Goal: Transaction & Acquisition: Subscribe to service/newsletter

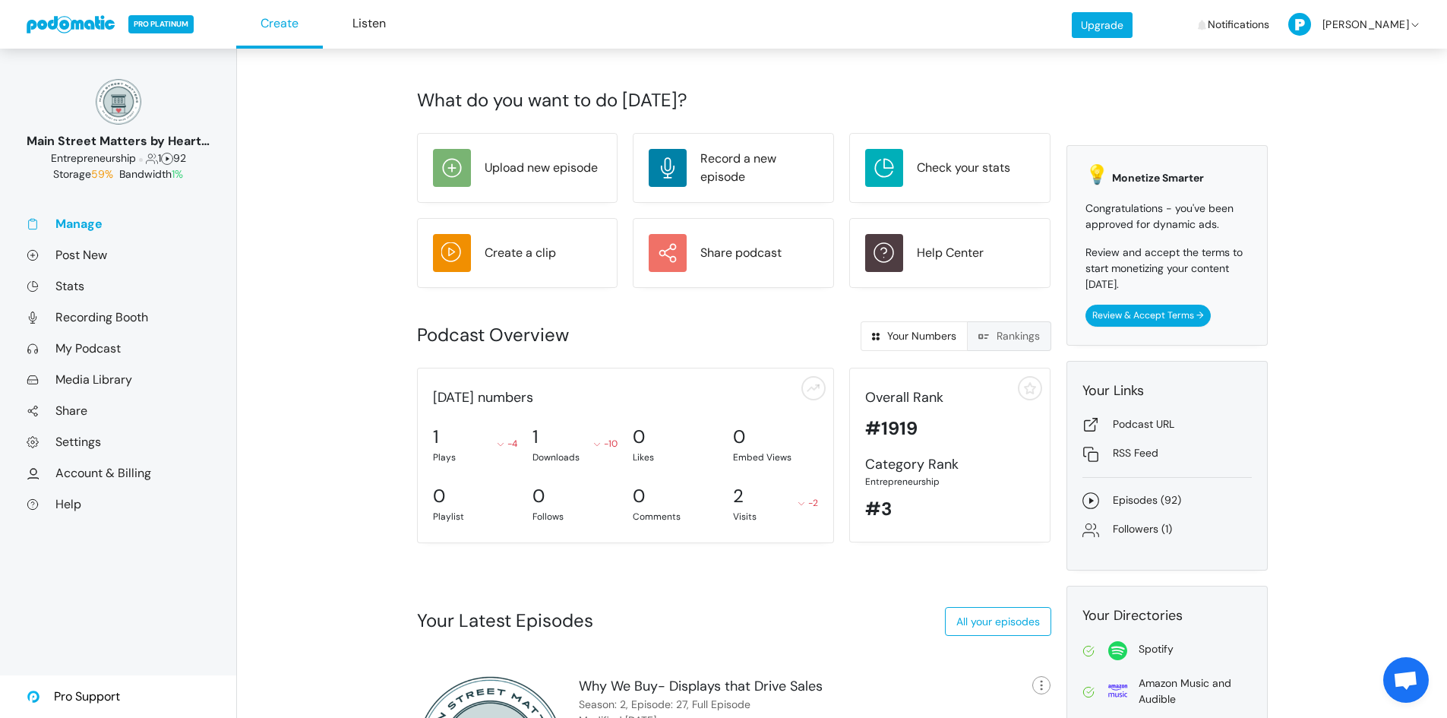
scroll to position [131, 0]
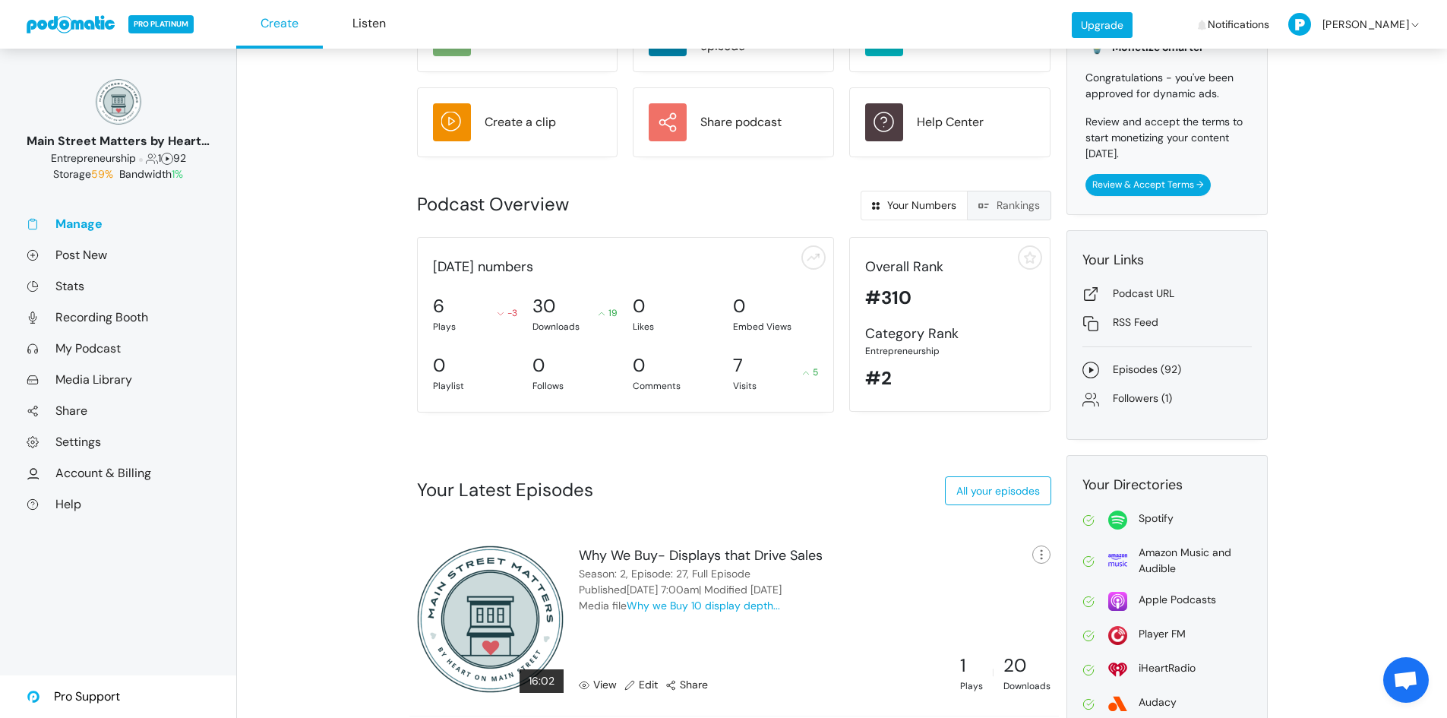
click at [1015, 205] on link "Rankings" at bounding box center [1009, 206] width 84 height 30
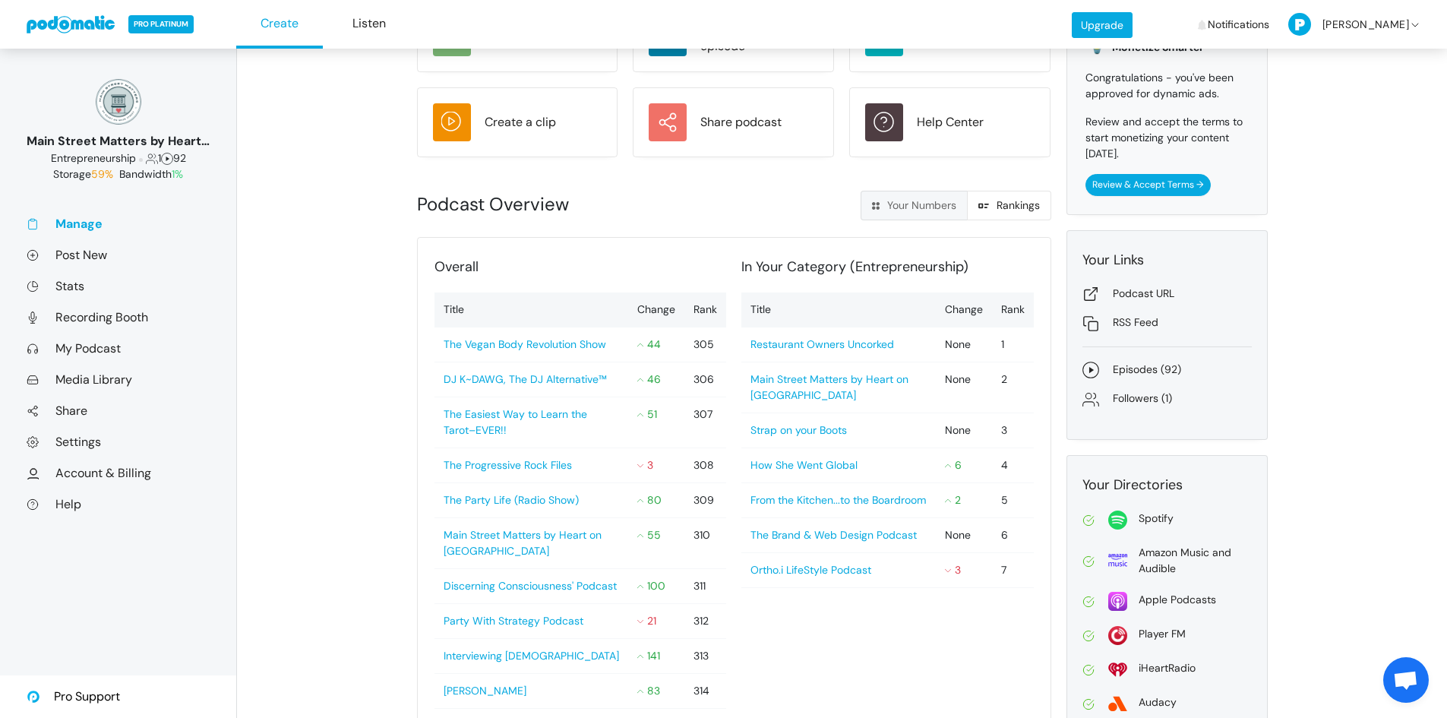
radio input "true"
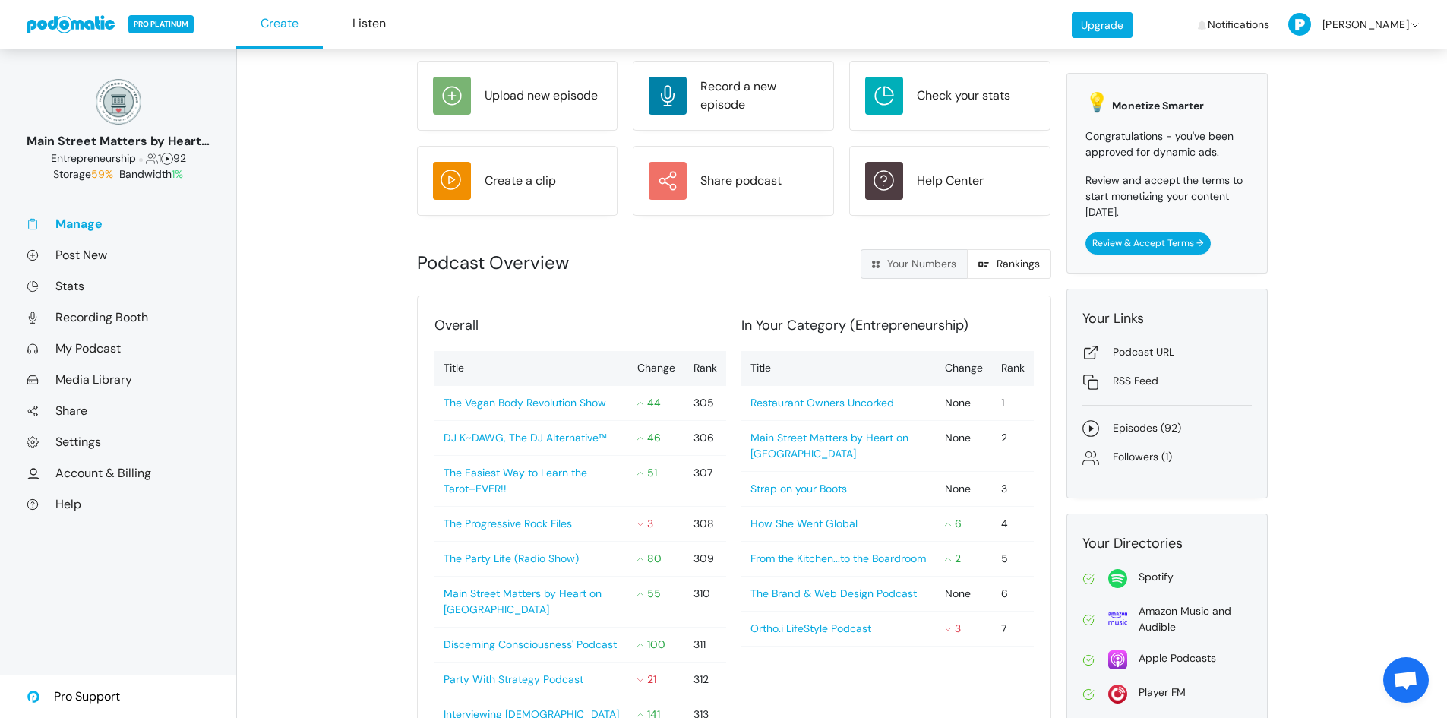
scroll to position [0, 0]
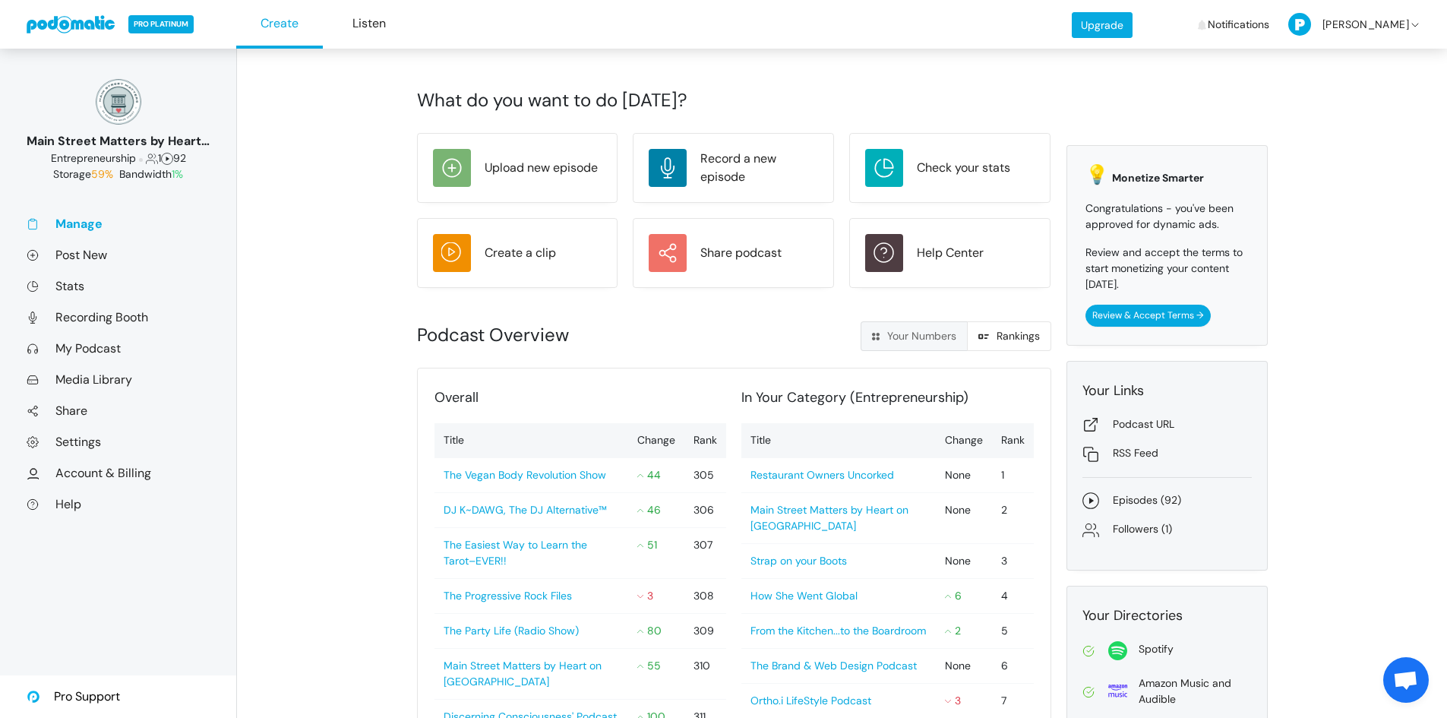
click at [95, 219] on link "Manage" at bounding box center [118, 224] width 183 height 16
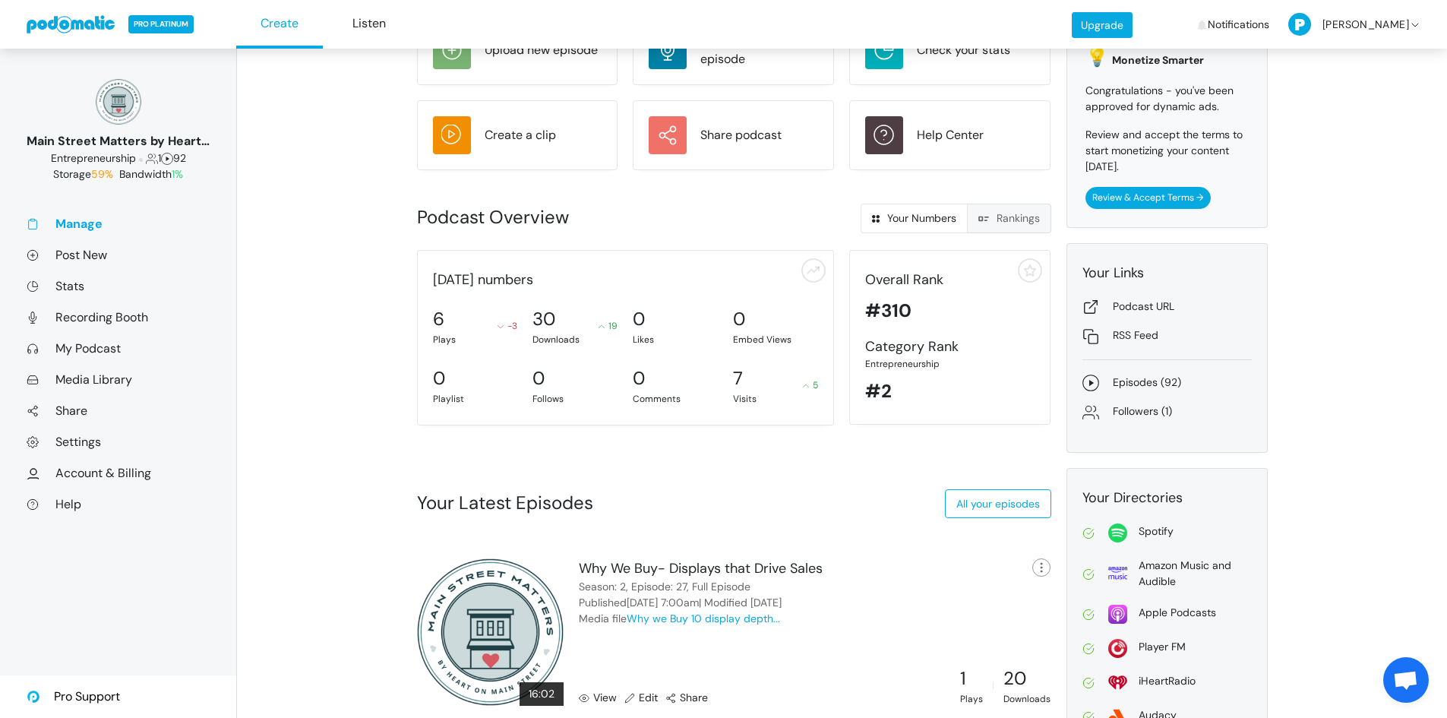
scroll to position [76, 0]
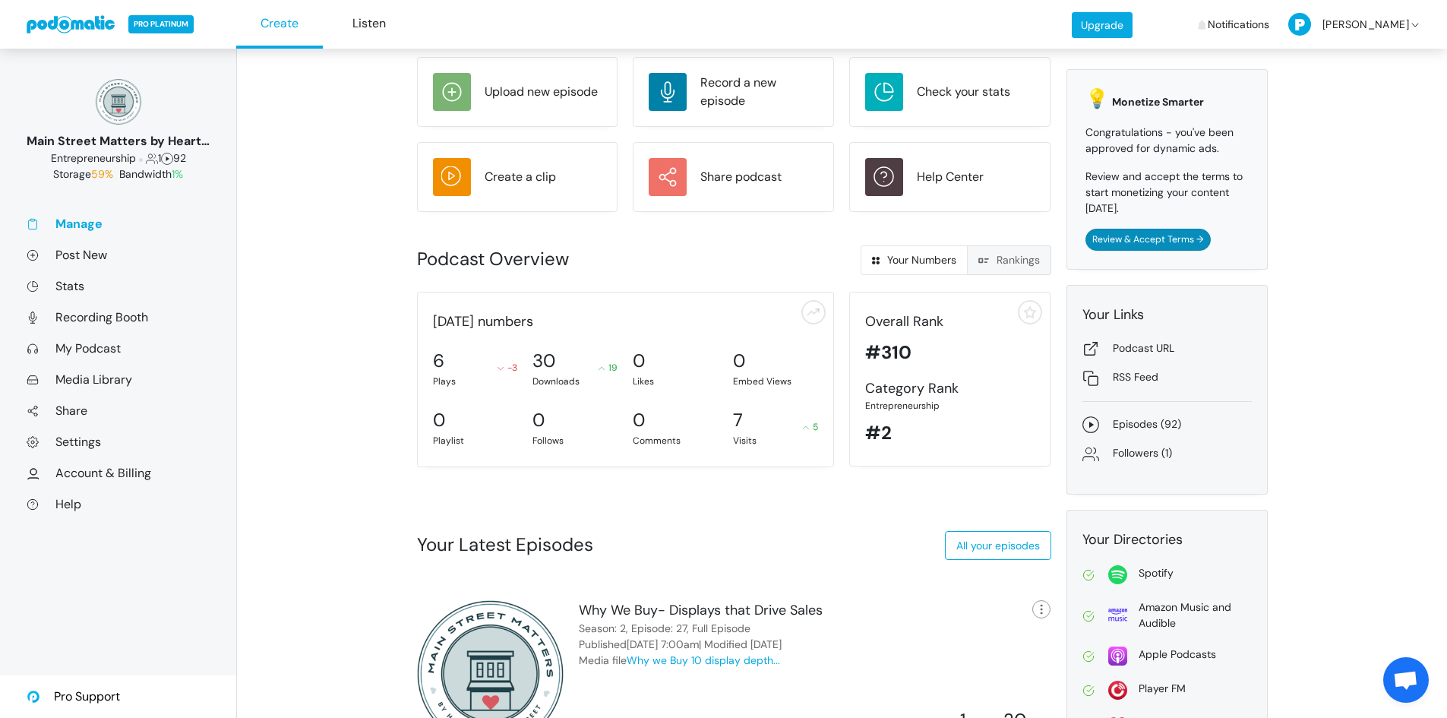
click at [1182, 245] on span "Review & Accept Terms" at bounding box center [1143, 239] width 102 height 12
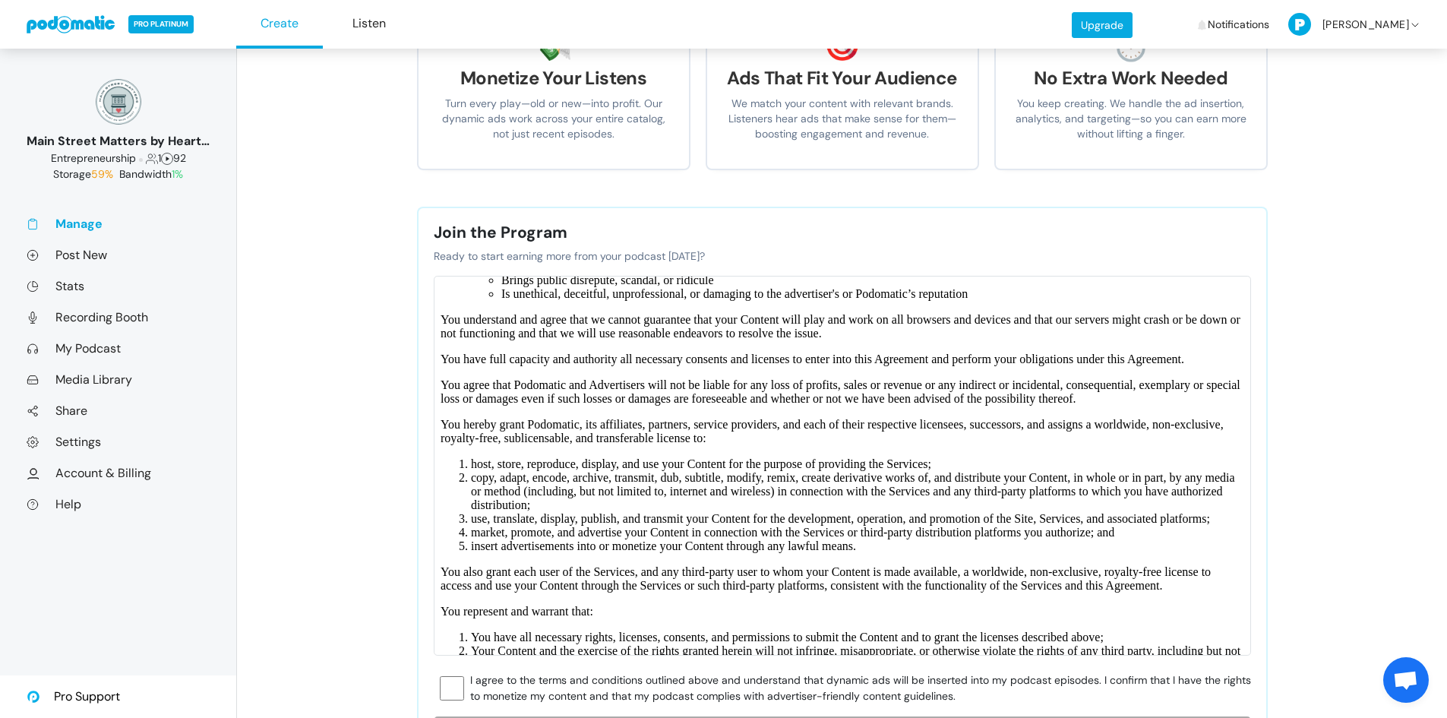
scroll to position [1424, 0]
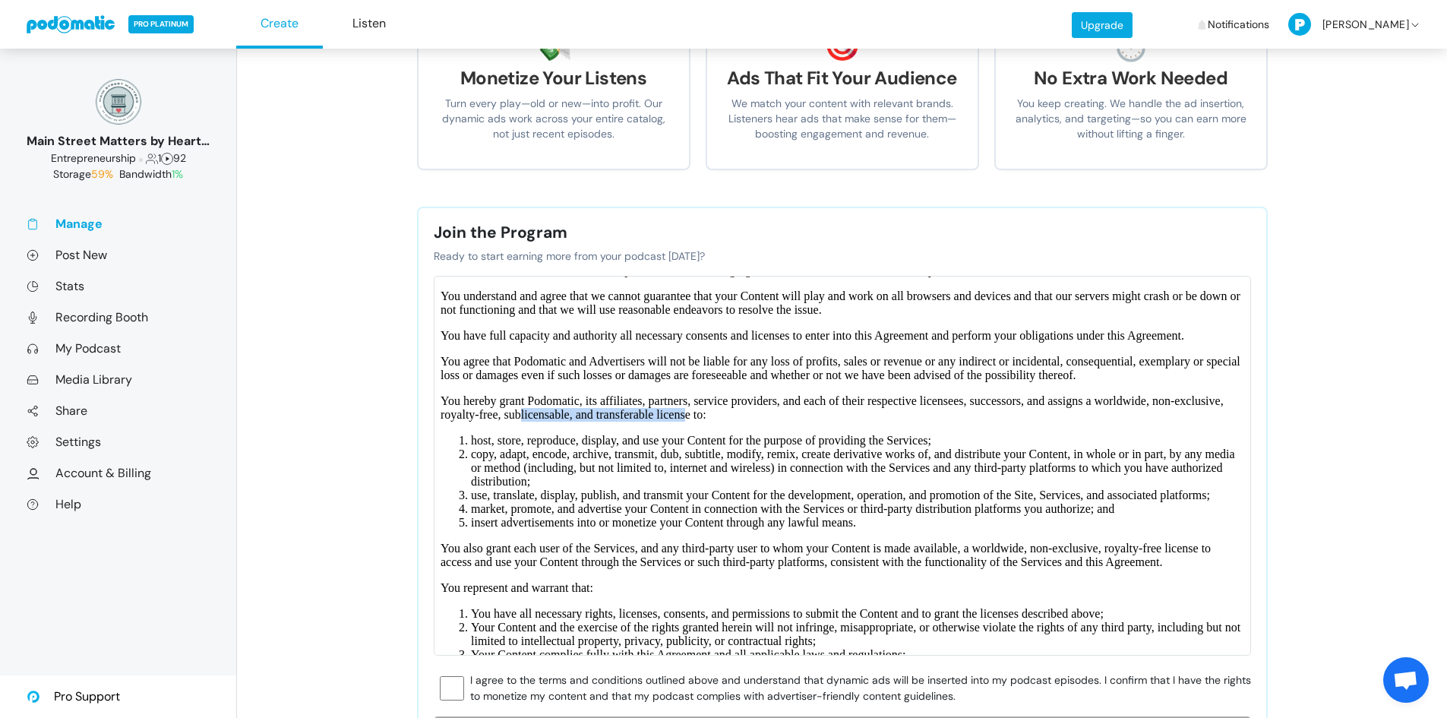
drag, startPoint x: 516, startPoint y: 425, endPoint x: 685, endPoint y: 431, distance: 169.4
click at [685, 420] on p "You hereby grant Podomatic, its affiliates, partners, service providers, and ea…" at bounding box center [840, 406] width 803 height 27
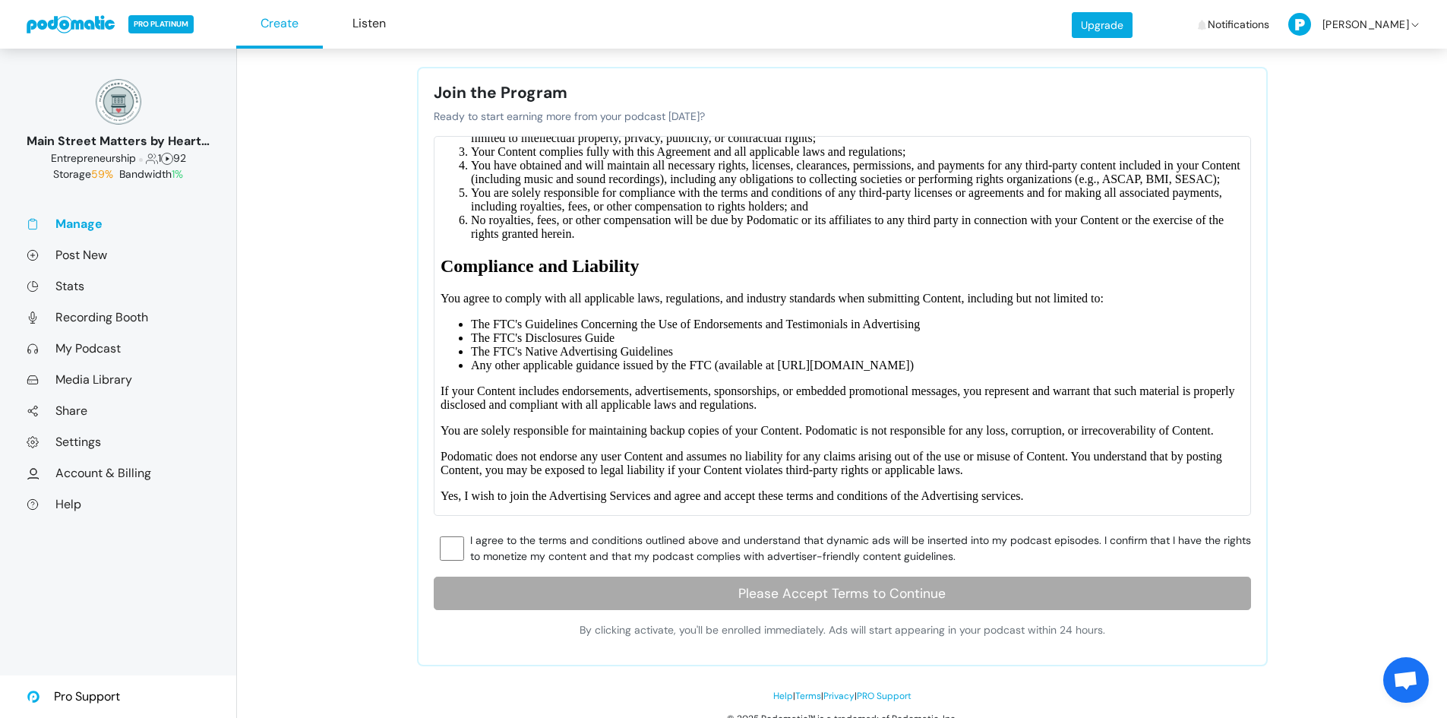
scroll to position [361, 0]
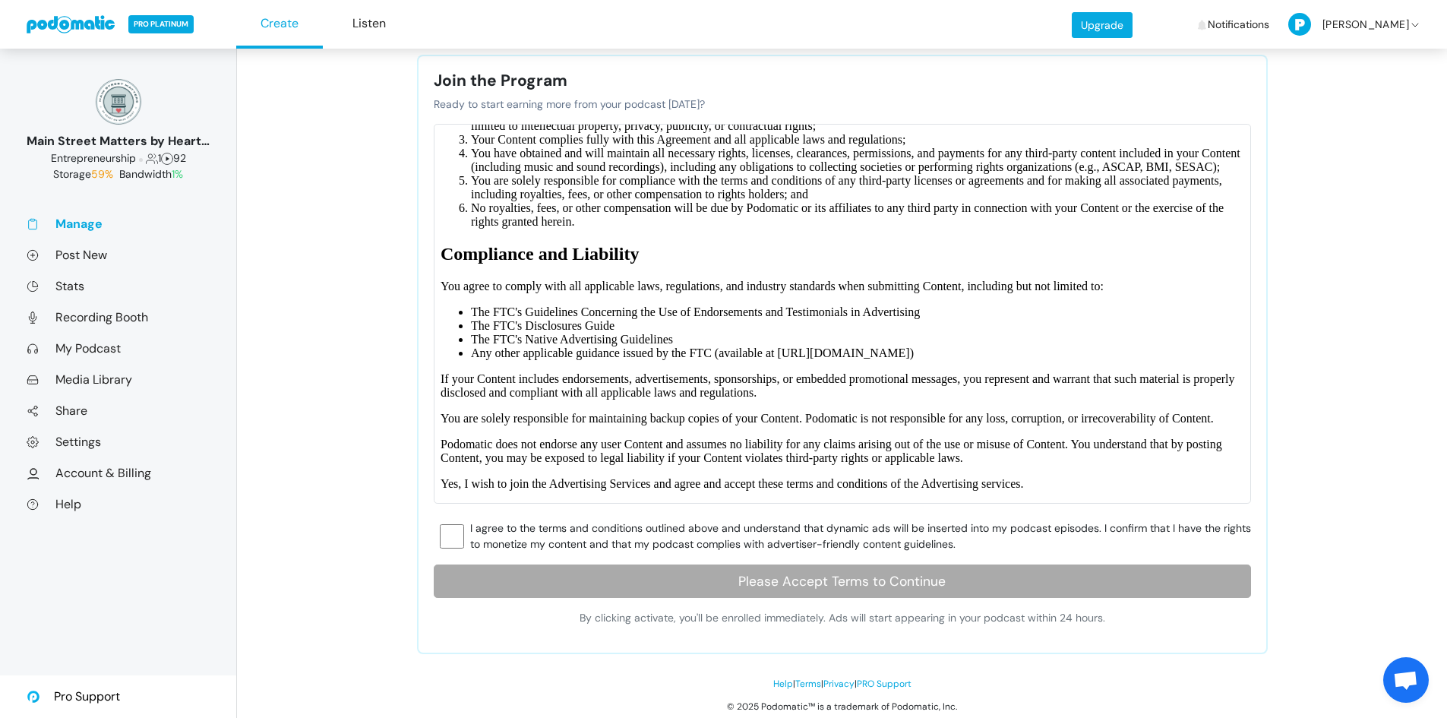
click at [458, 537] on input "I agree to the terms and conditions outlined above and understand that dynamic …" at bounding box center [452, 536] width 24 height 24
checkbox input "true"
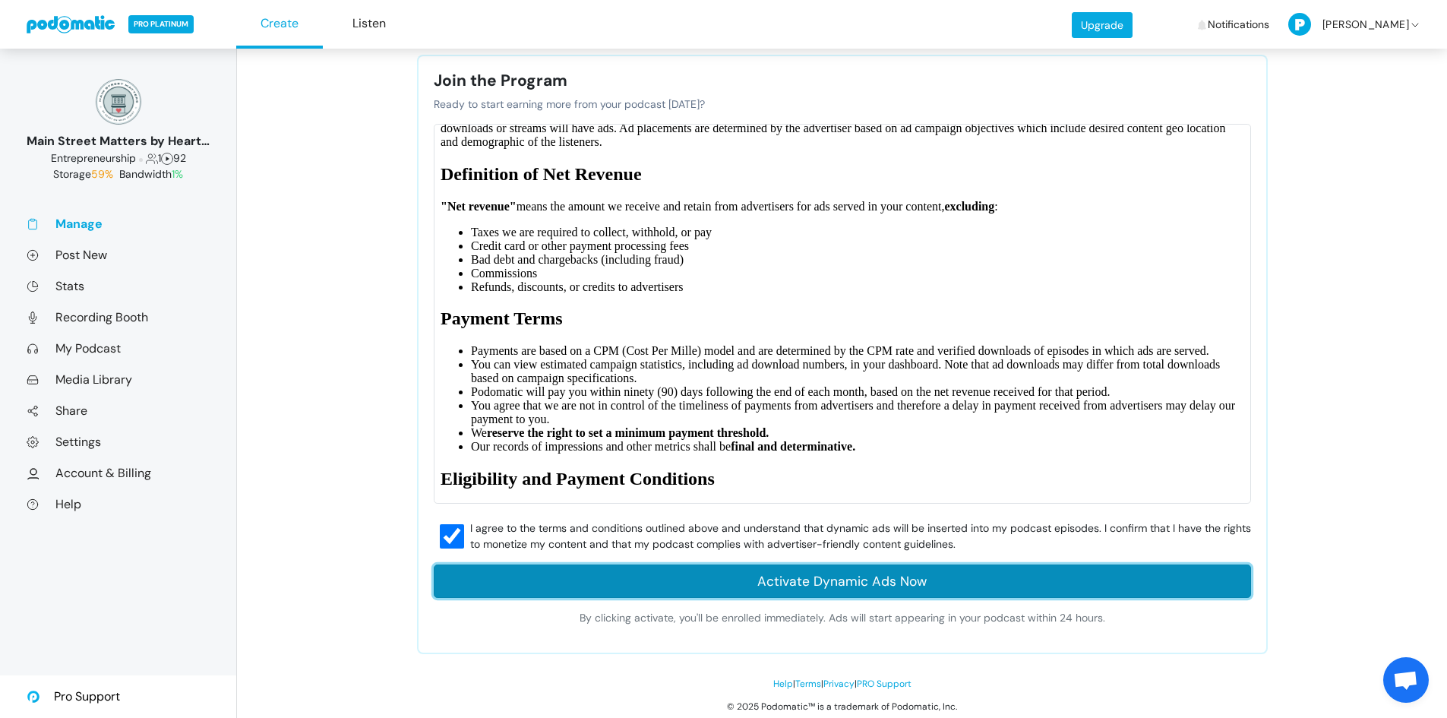
click at [907, 586] on input "Activate Dynamic Ads Now" at bounding box center [842, 580] width 817 height 33
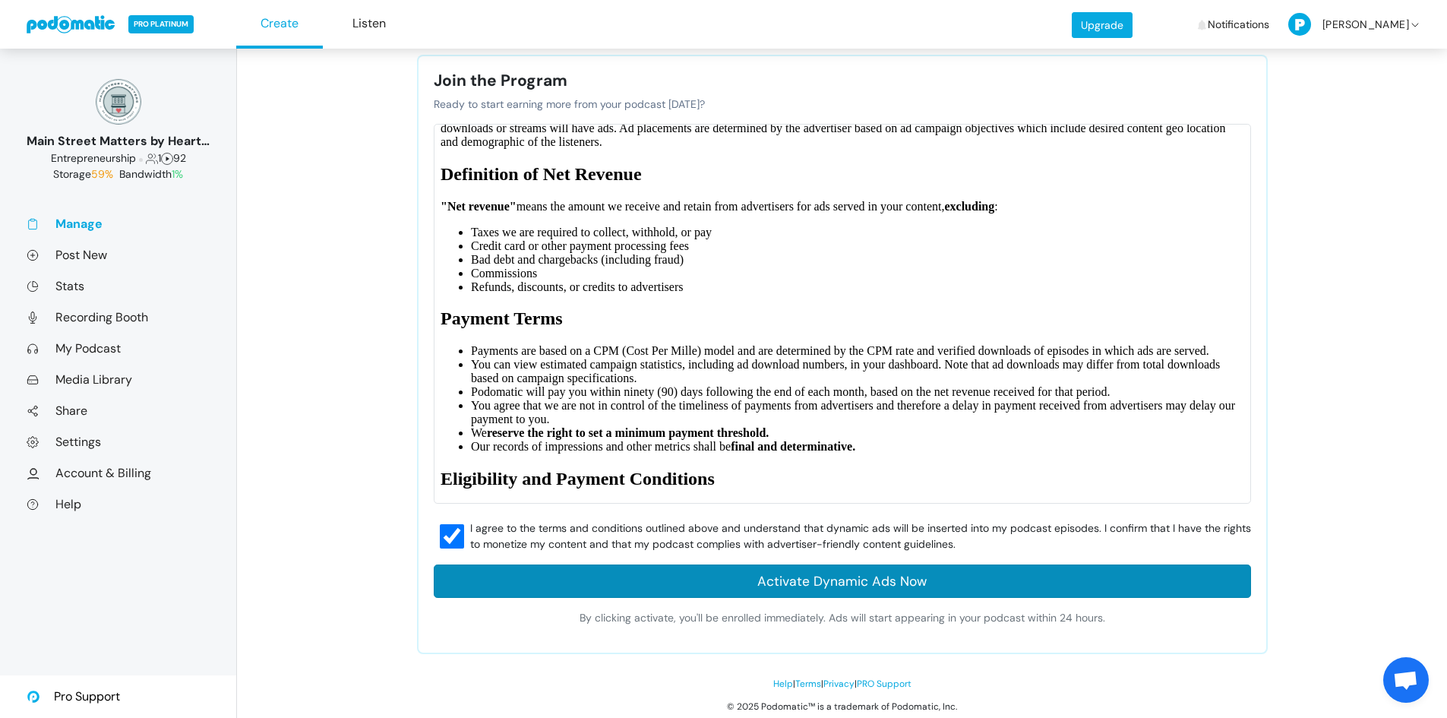
type input "Please Accept Terms to Continue"
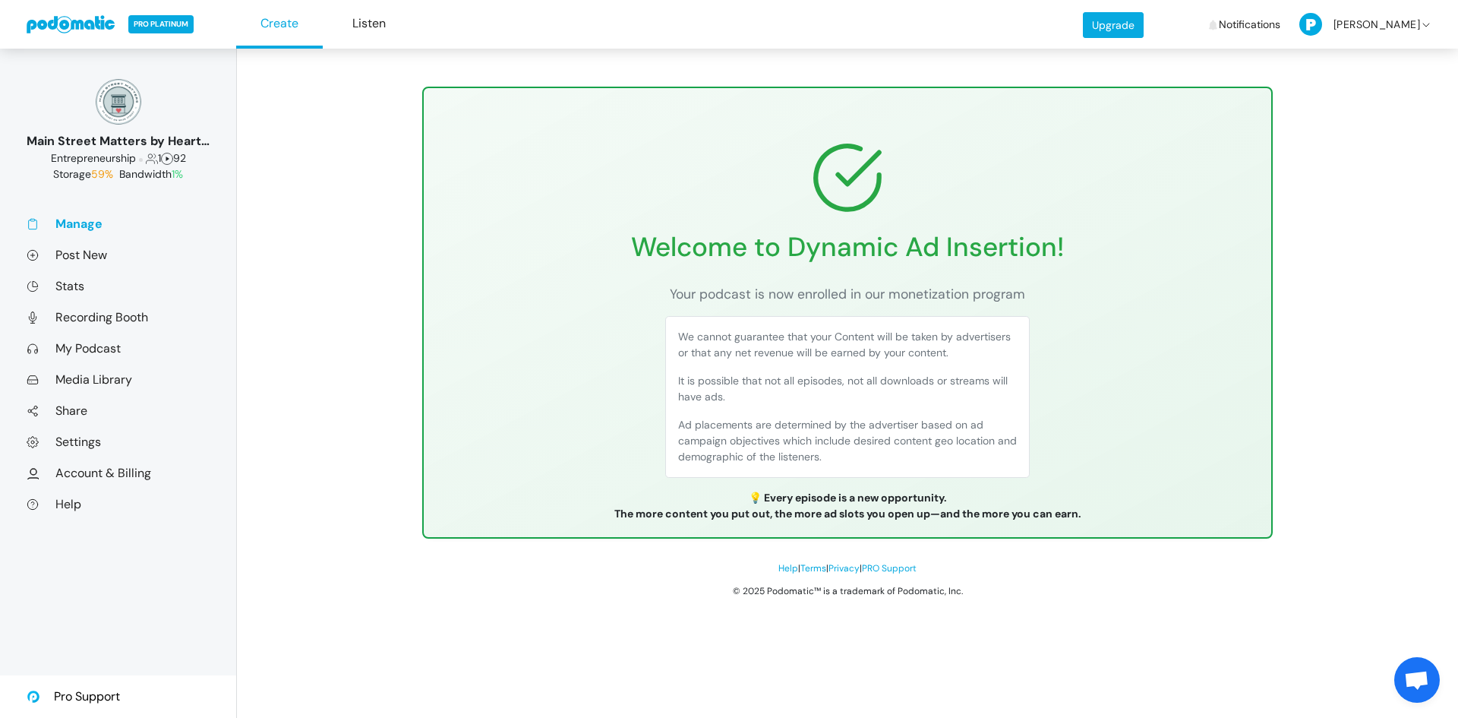
click at [98, 225] on link "Manage" at bounding box center [118, 224] width 183 height 16
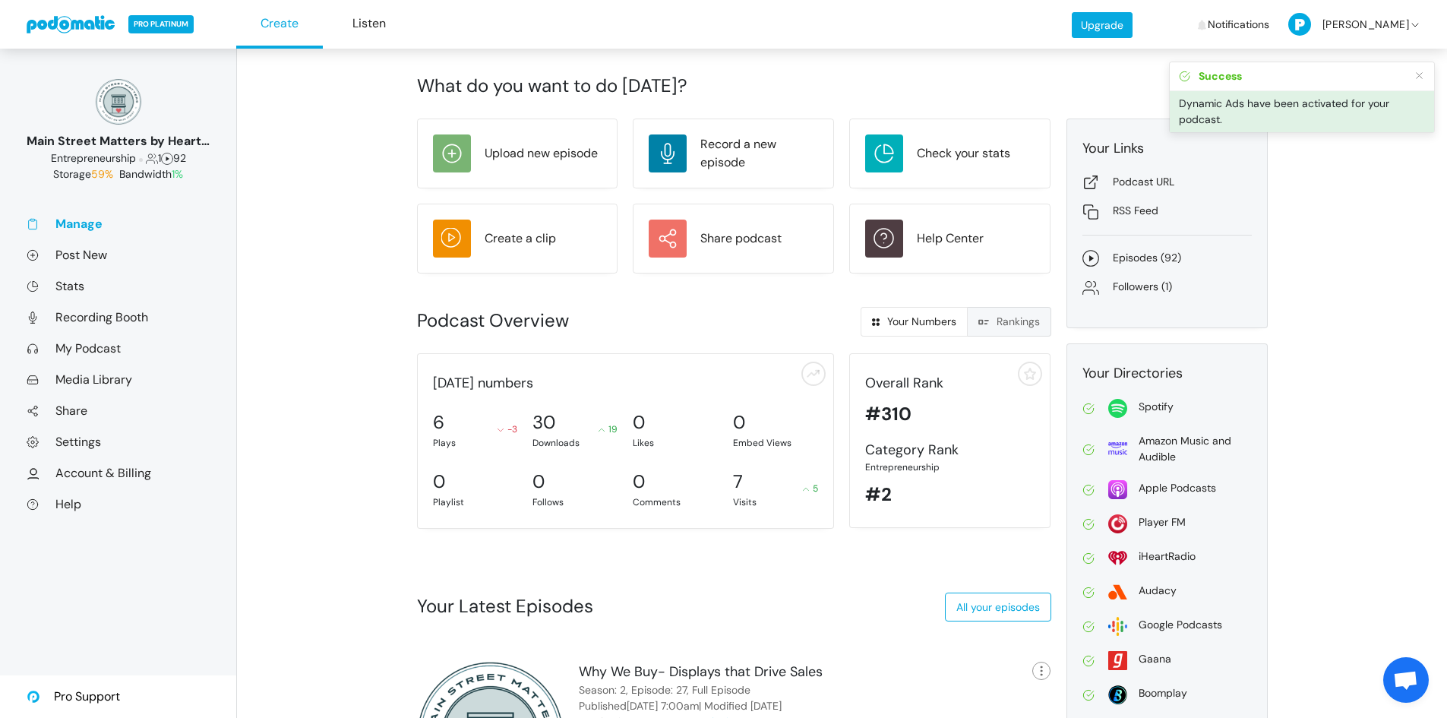
scroll to position [19, 0]
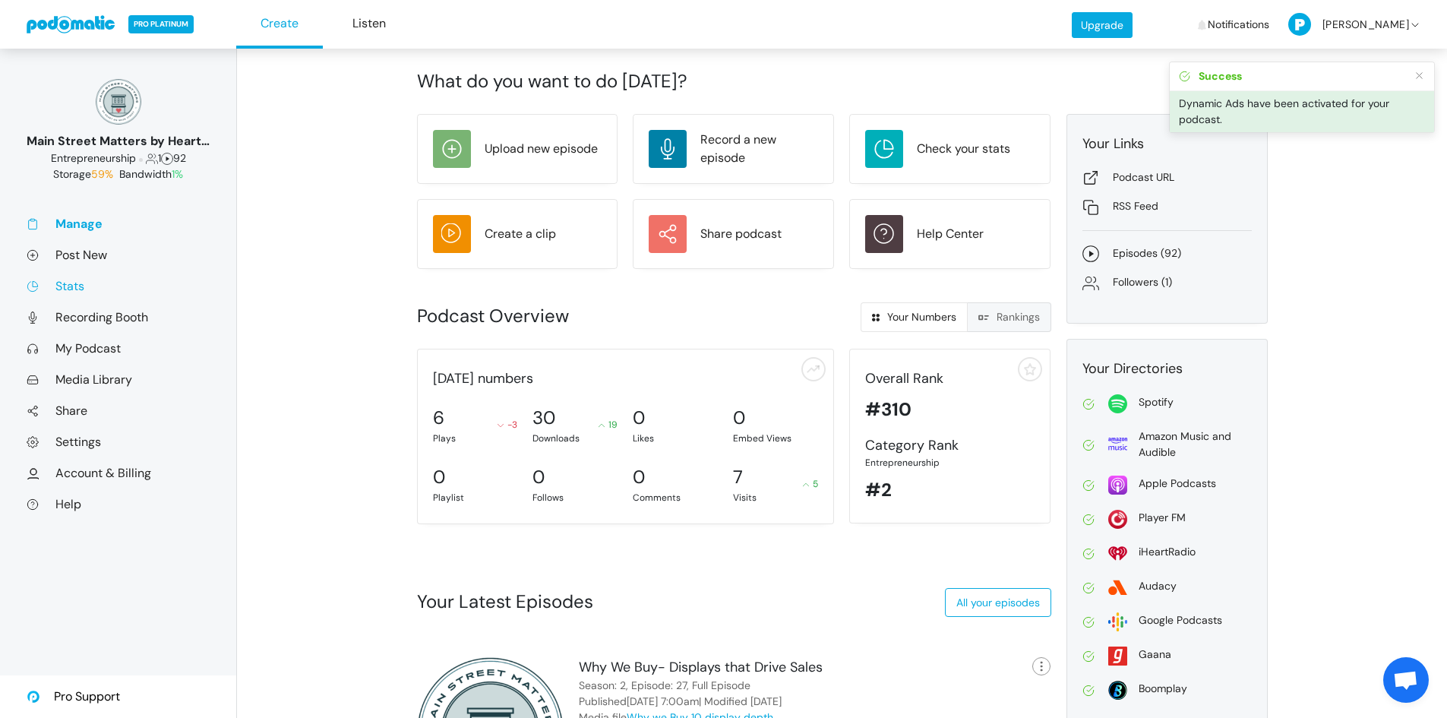
click at [74, 289] on link "Stats" at bounding box center [118, 286] width 183 height 16
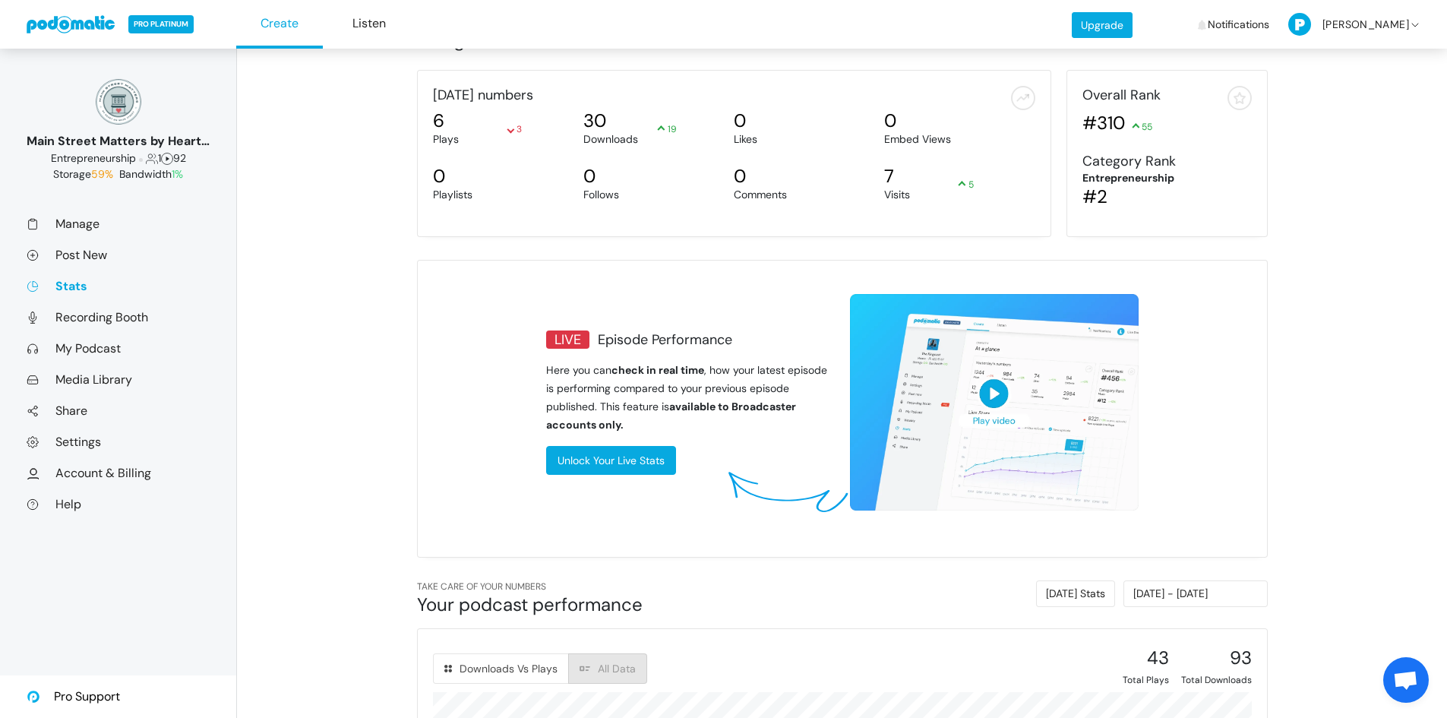
scroll to position [76, 0]
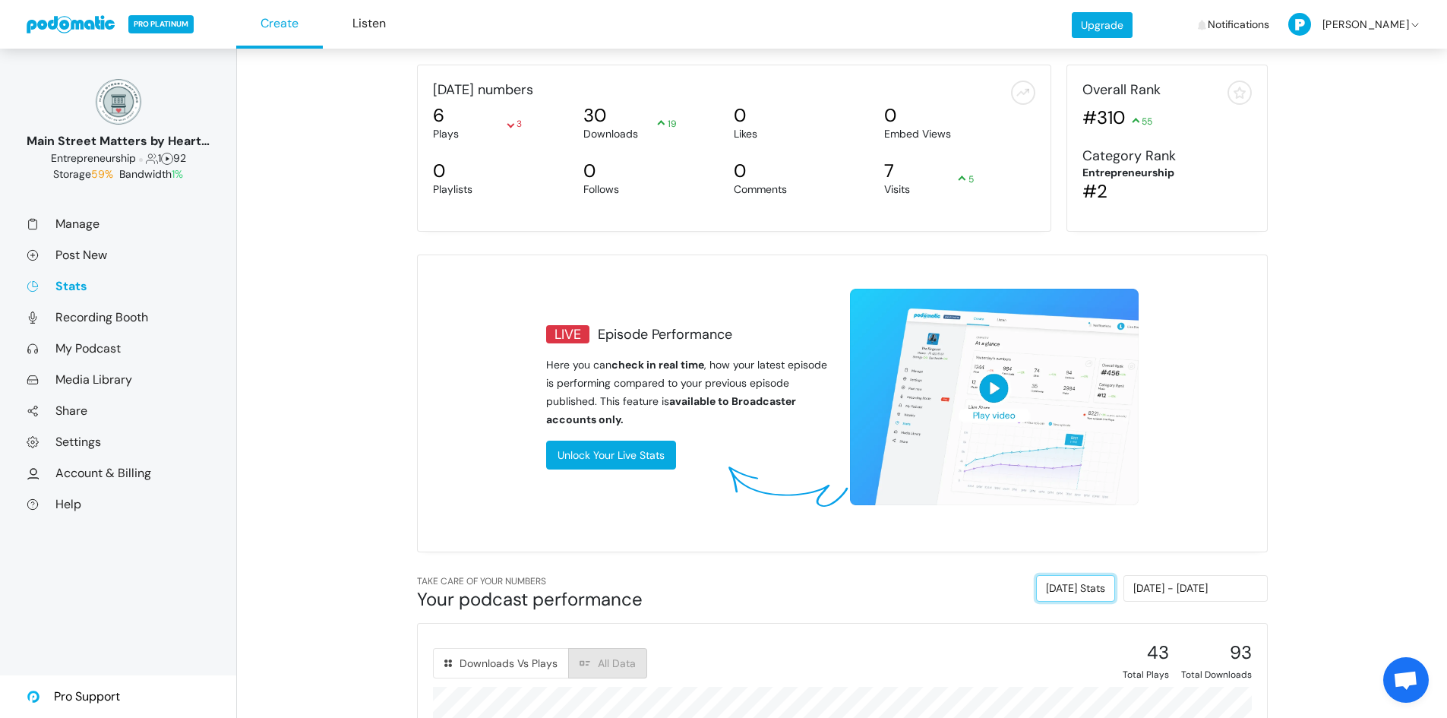
click at [1101, 585] on button "Today's Stats" at bounding box center [1075, 588] width 79 height 27
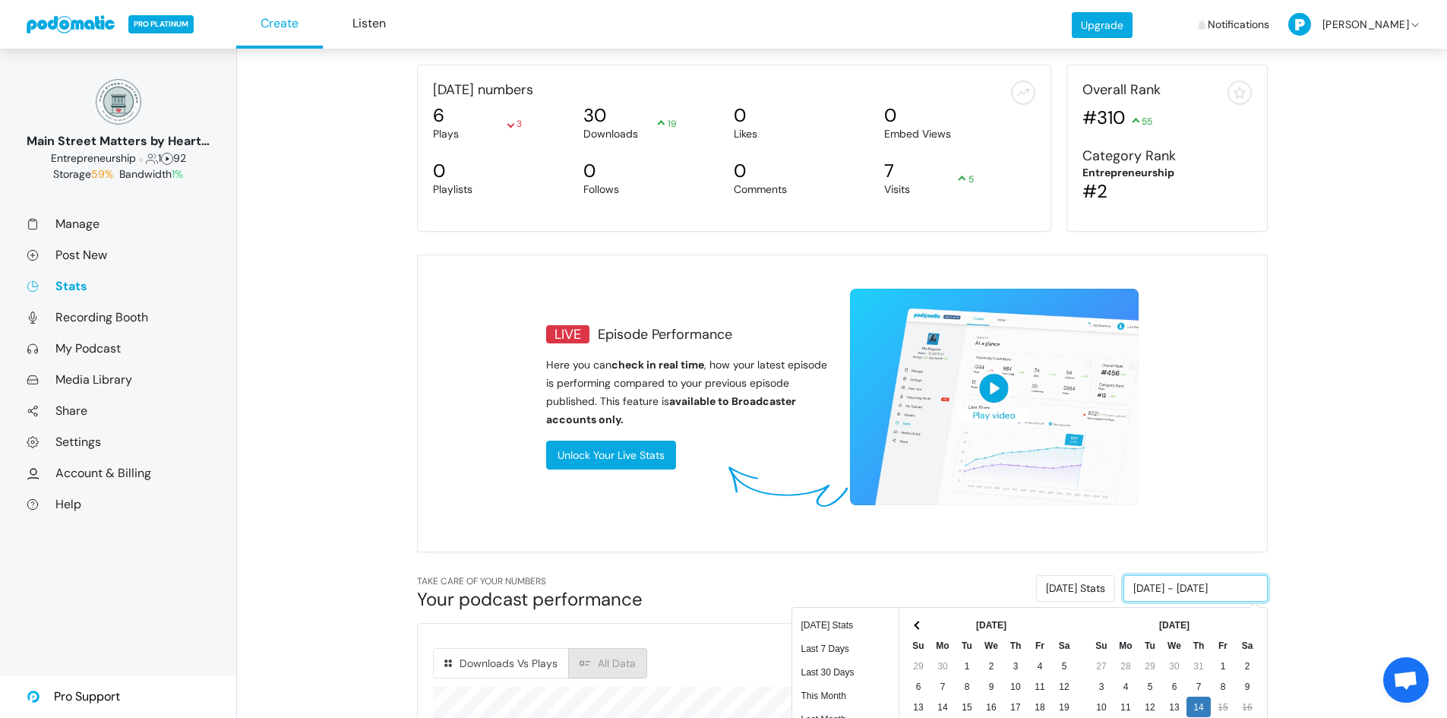
click at [1177, 594] on input "08/14/2025 - 08/14/2025" at bounding box center [1195, 588] width 144 height 27
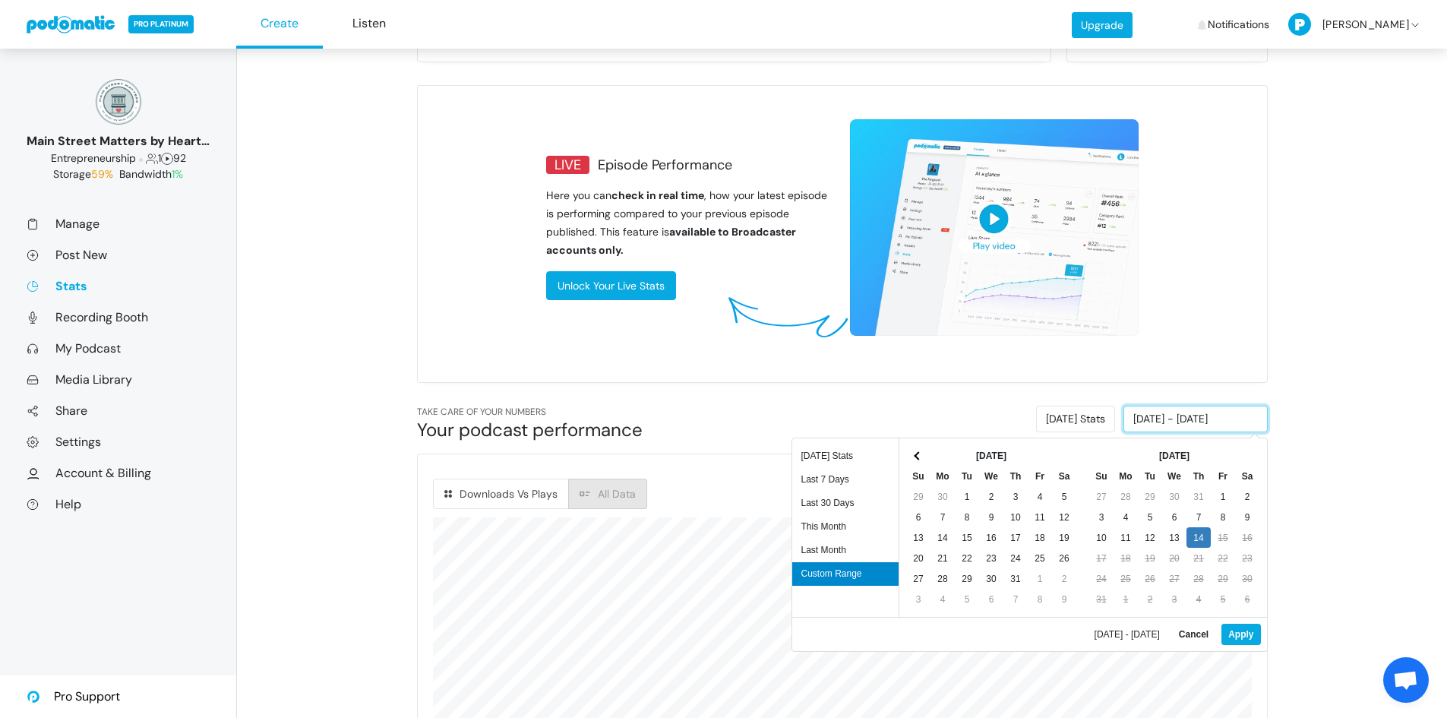
scroll to position [247, 0]
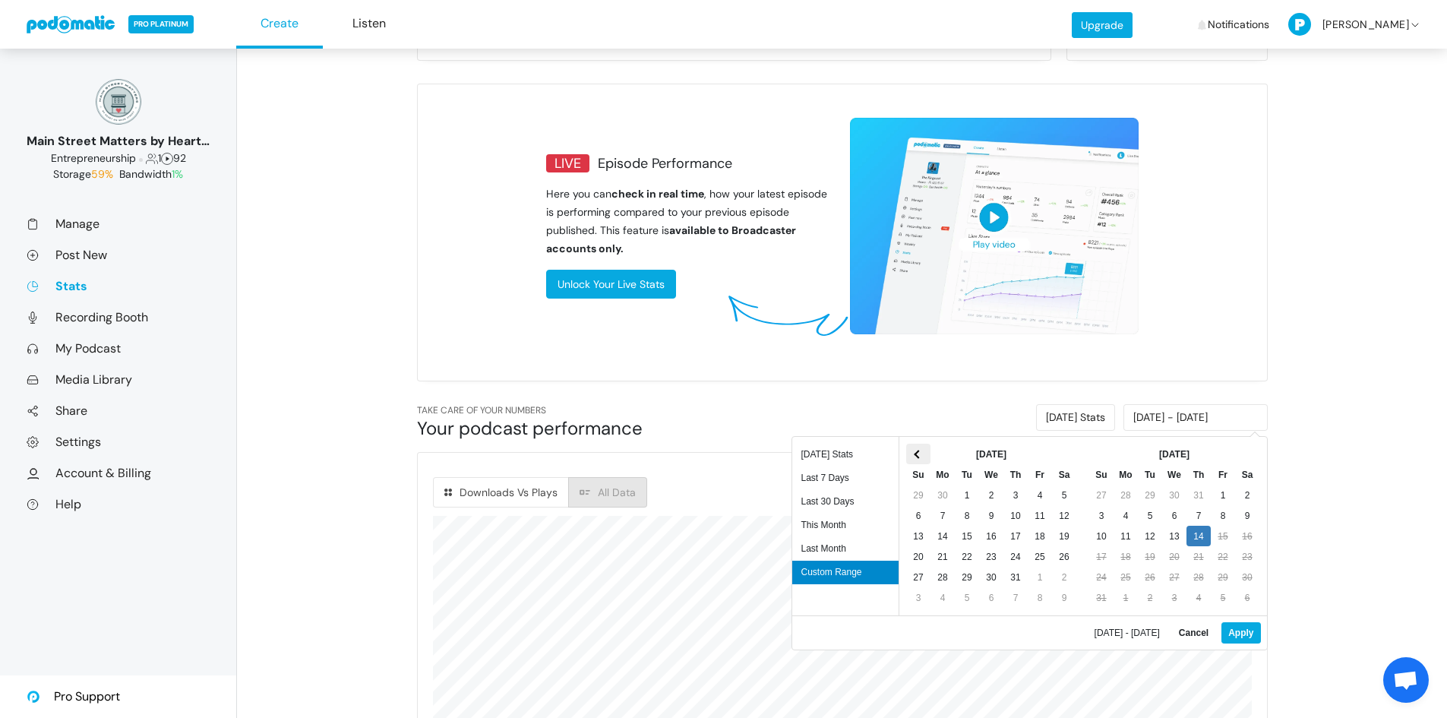
click at [914, 458] on th at bounding box center [918, 453] width 24 height 21
click at [914, 457] on th at bounding box center [918, 453] width 24 height 21
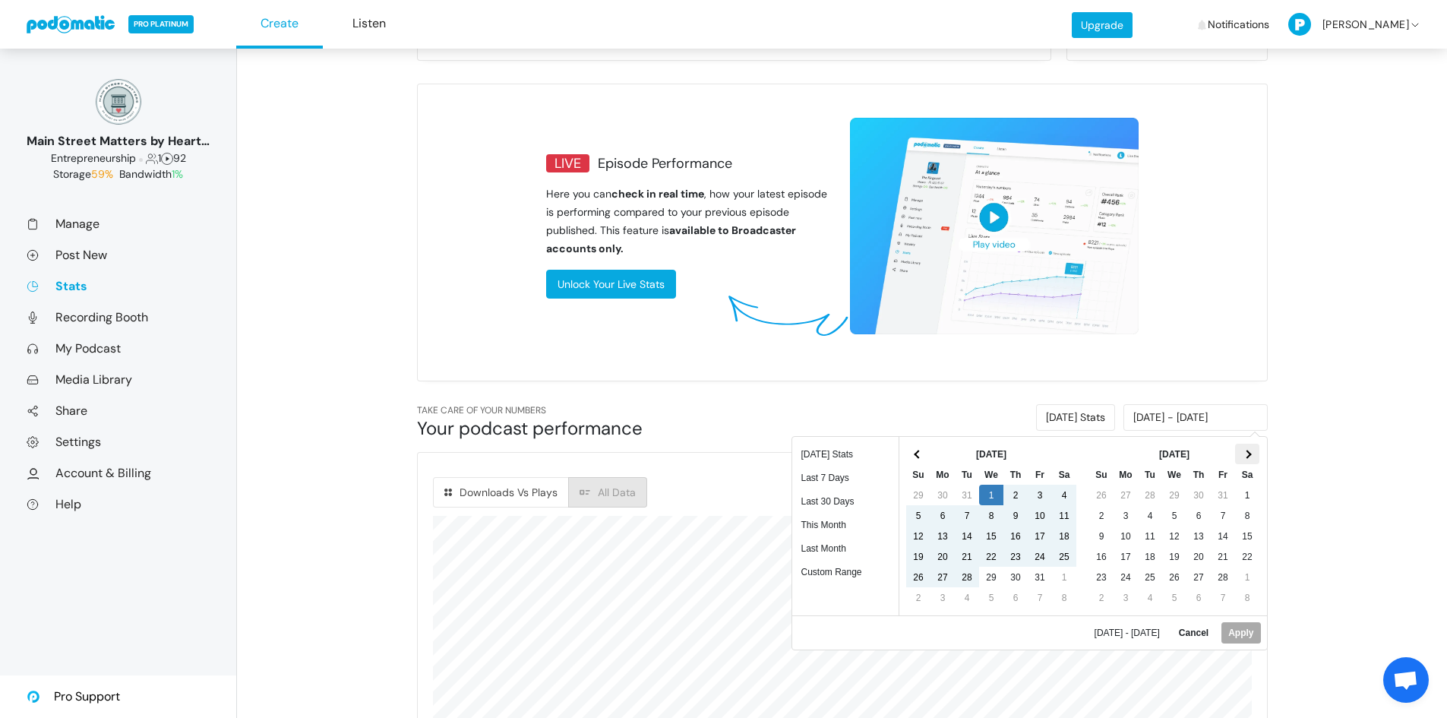
click at [1247, 455] on span at bounding box center [1246, 454] width 8 height 8
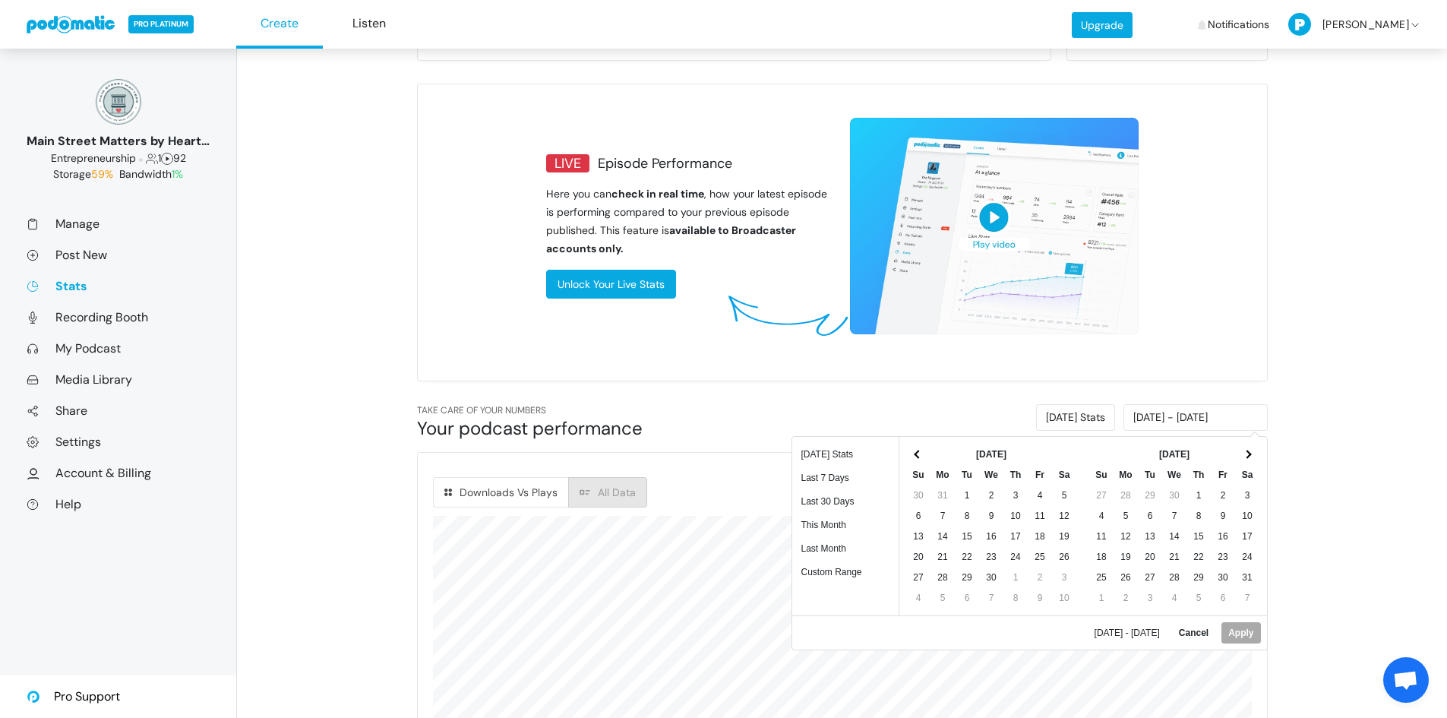
click at [1247, 455] on span at bounding box center [1246, 454] width 8 height 8
click at [1247, 454] on span at bounding box center [1246, 454] width 8 height 8
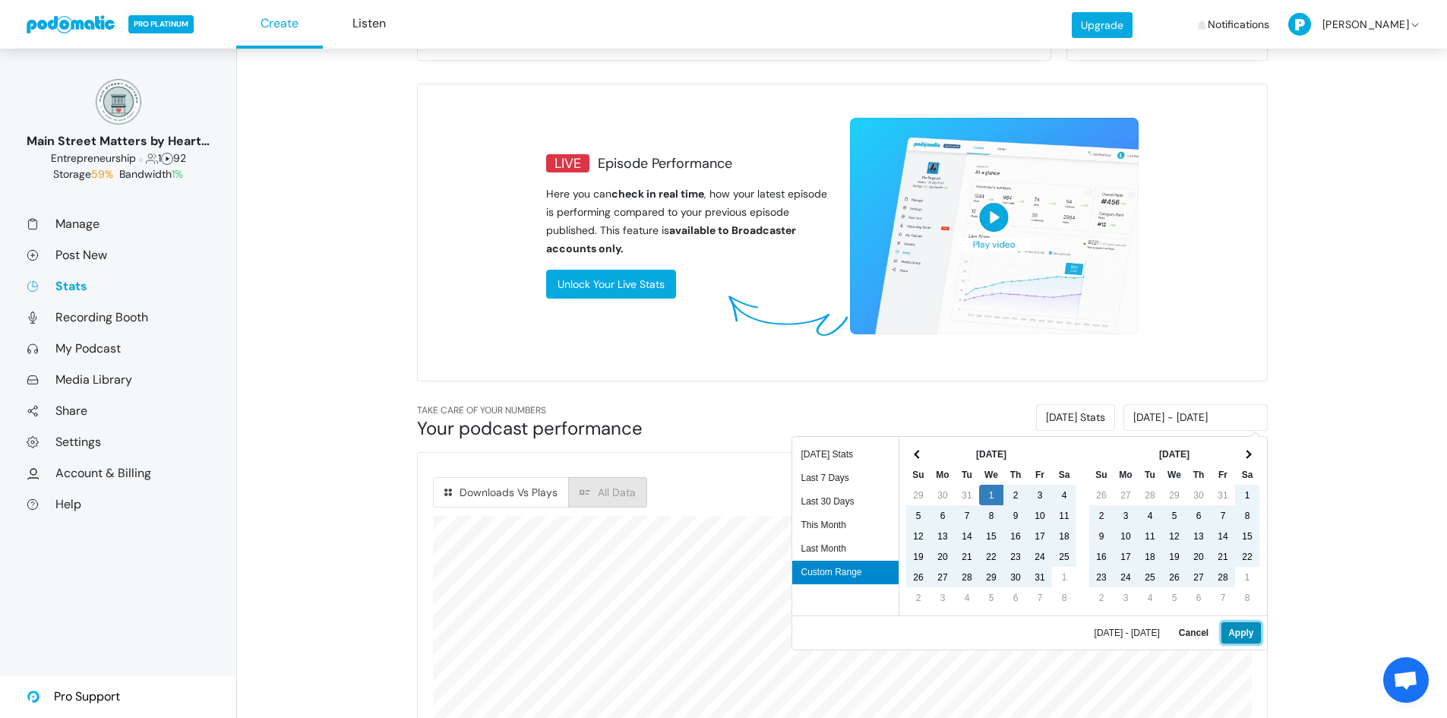
click at [1241, 633] on button "Apply" at bounding box center [1240, 632] width 39 height 21
type input "01/01/2025 - 08/14/2025"
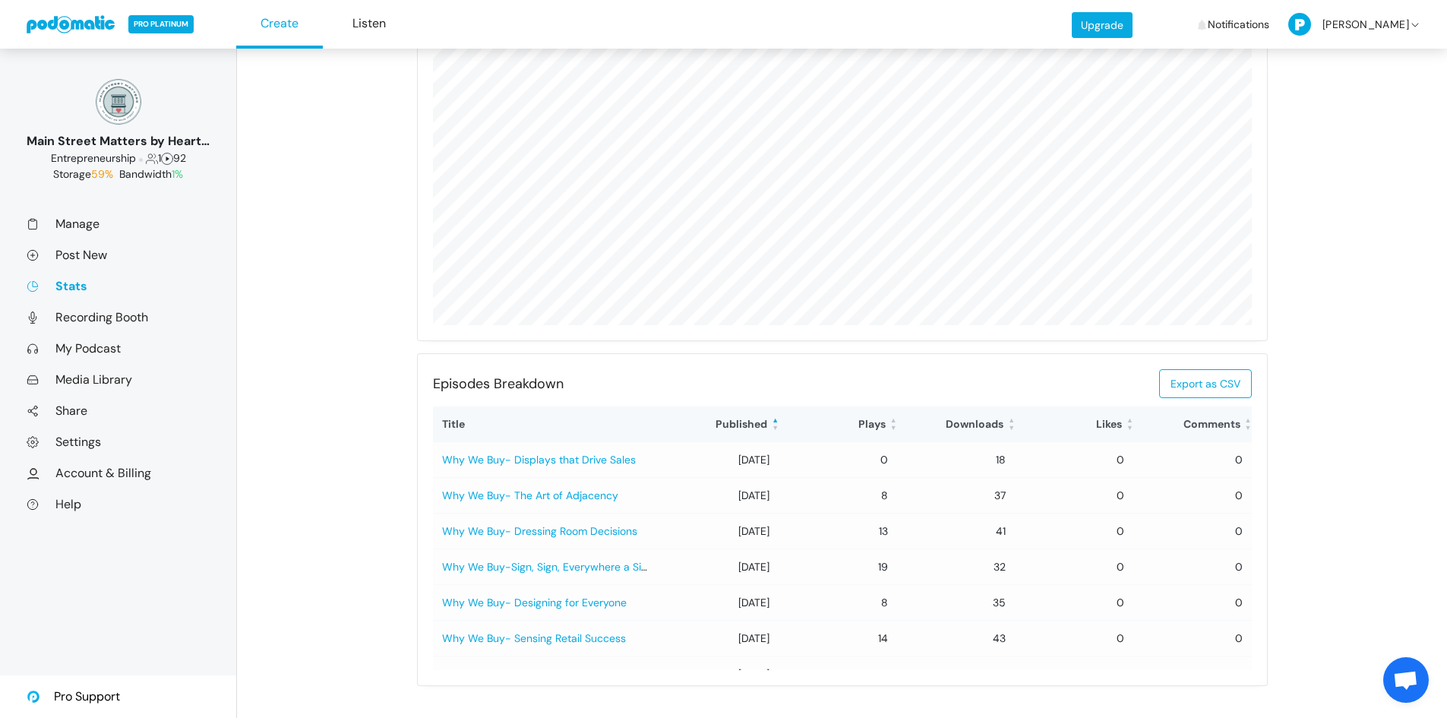
scroll to position [835, 0]
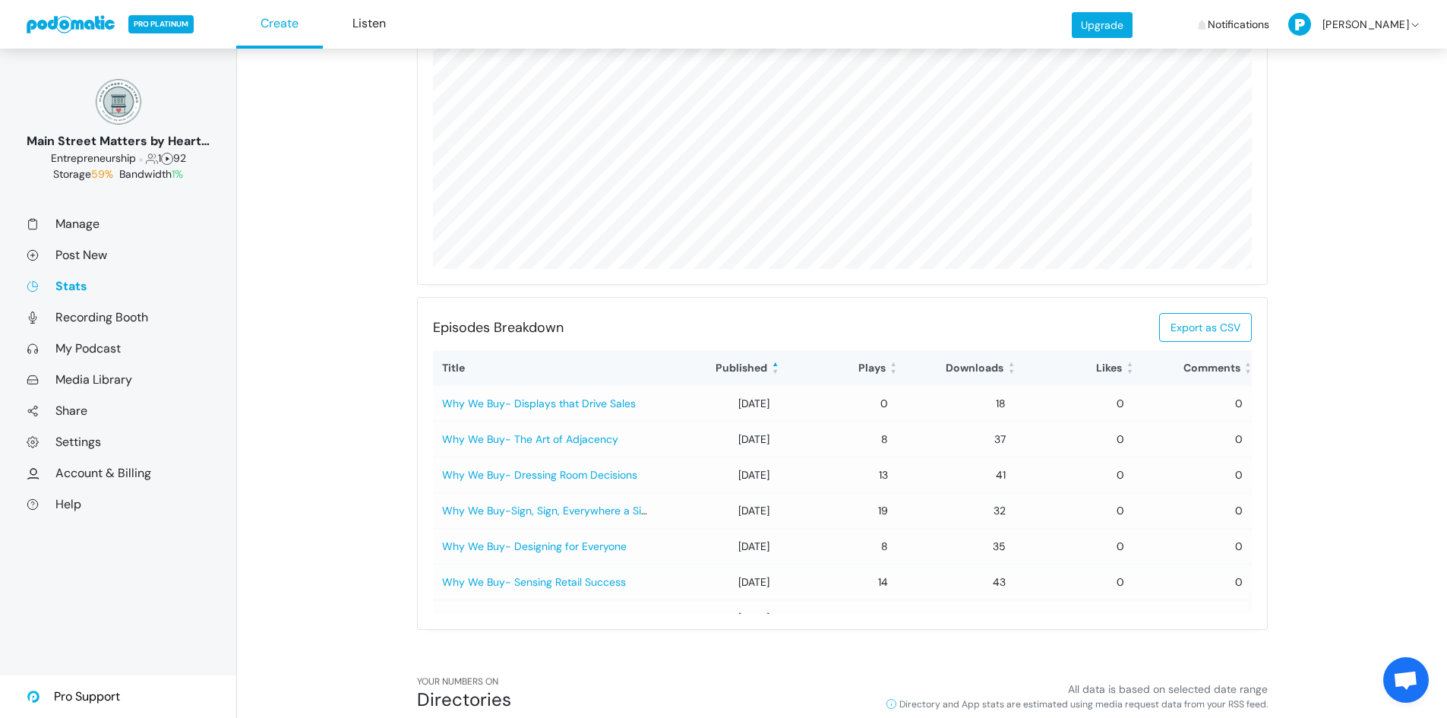
click at [864, 365] on th "Plays" at bounding box center [837, 367] width 118 height 35
click at [968, 372] on th "Downloads" at bounding box center [956, 367] width 118 height 35
click at [968, 369] on th "Downloads" at bounding box center [956, 367] width 118 height 35
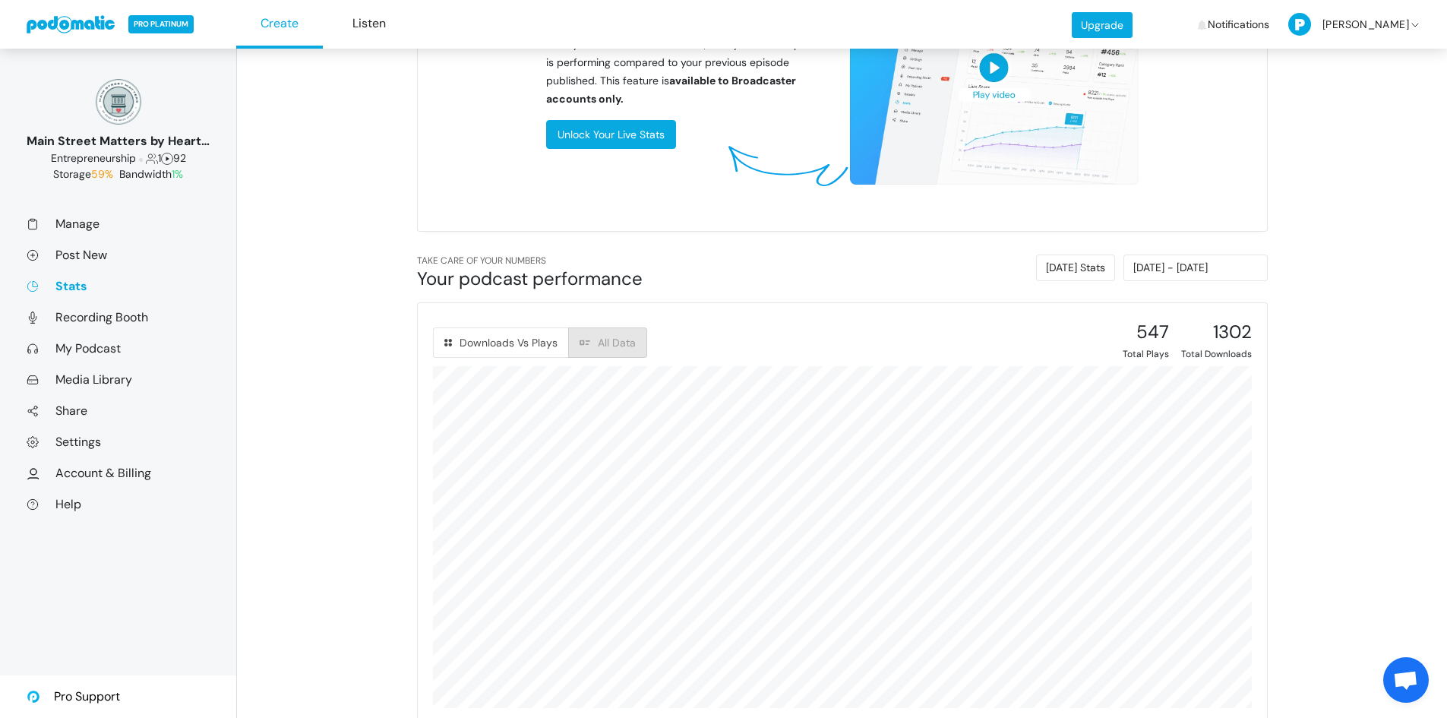
scroll to position [380, 0]
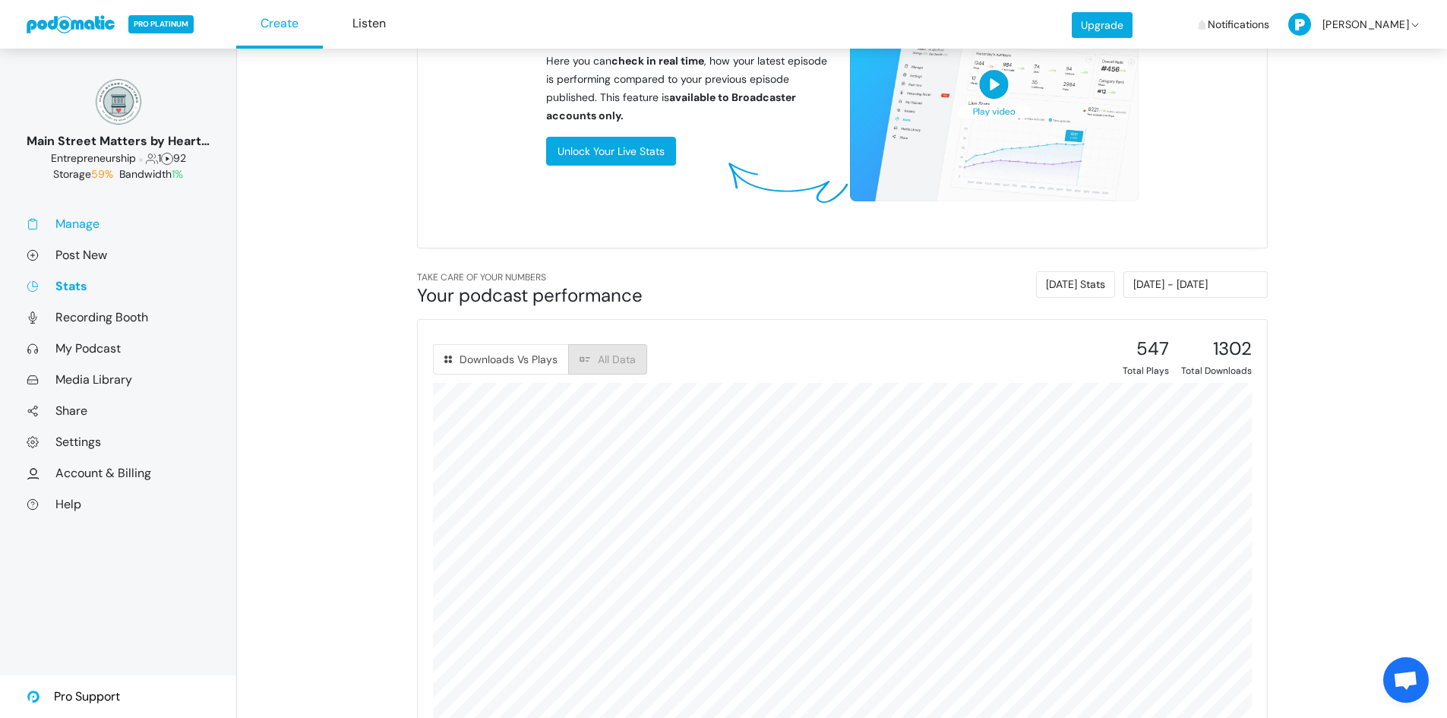
click at [77, 223] on link "Manage" at bounding box center [118, 224] width 183 height 16
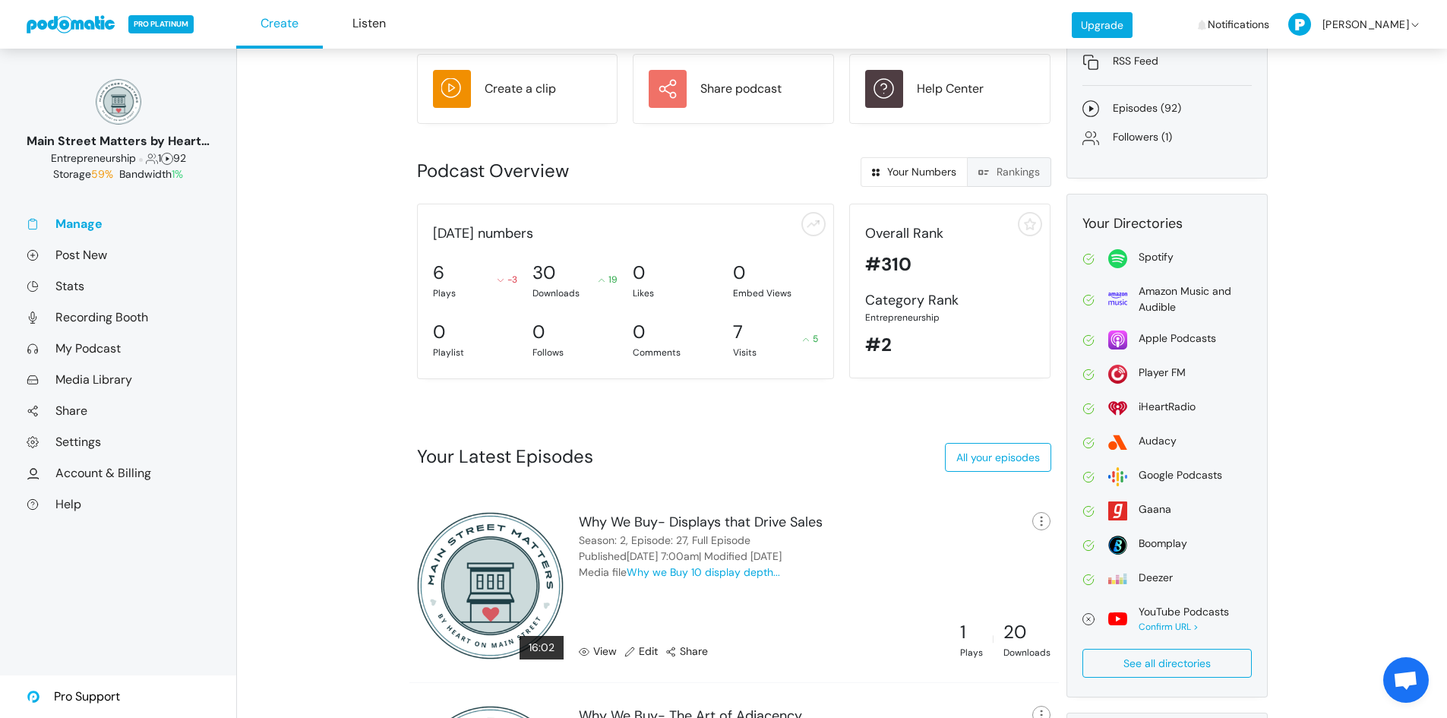
scroll to position [171, 0]
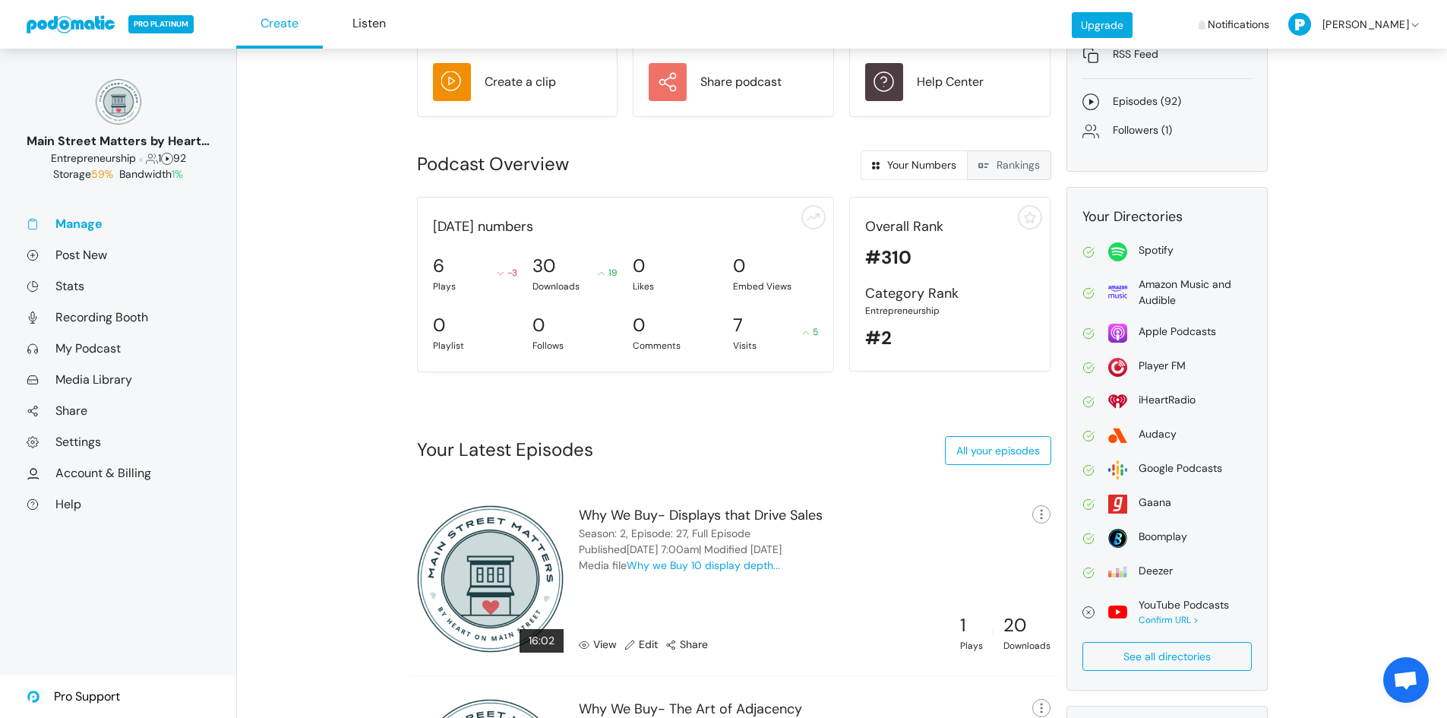
click at [598, 644] on link "View" at bounding box center [598, 644] width 38 height 16
